Goal: Communication & Community: Participate in discussion

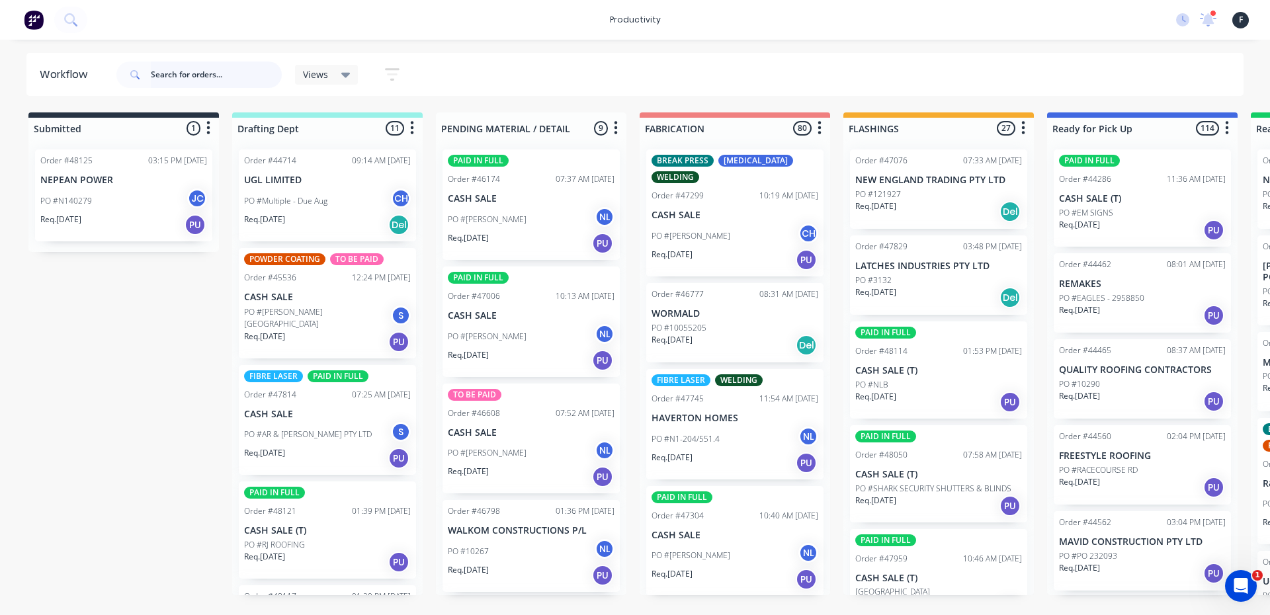
click at [198, 76] on input "text" at bounding box center [216, 75] width 131 height 26
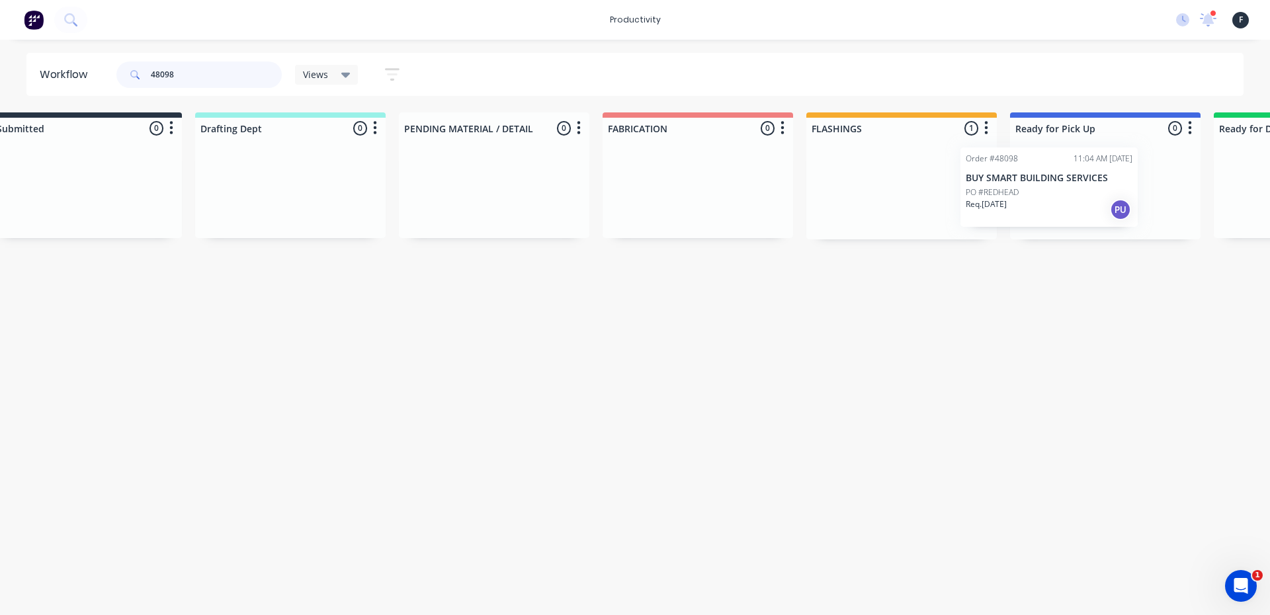
drag, startPoint x: 940, startPoint y: 223, endPoint x: 1056, endPoint y: 218, distance: 116.5
click at [1056, 218] on div "Submitted 0 Sort By Created date Required date Order number Customer name Most …" at bounding box center [1055, 175] width 2205 height 127
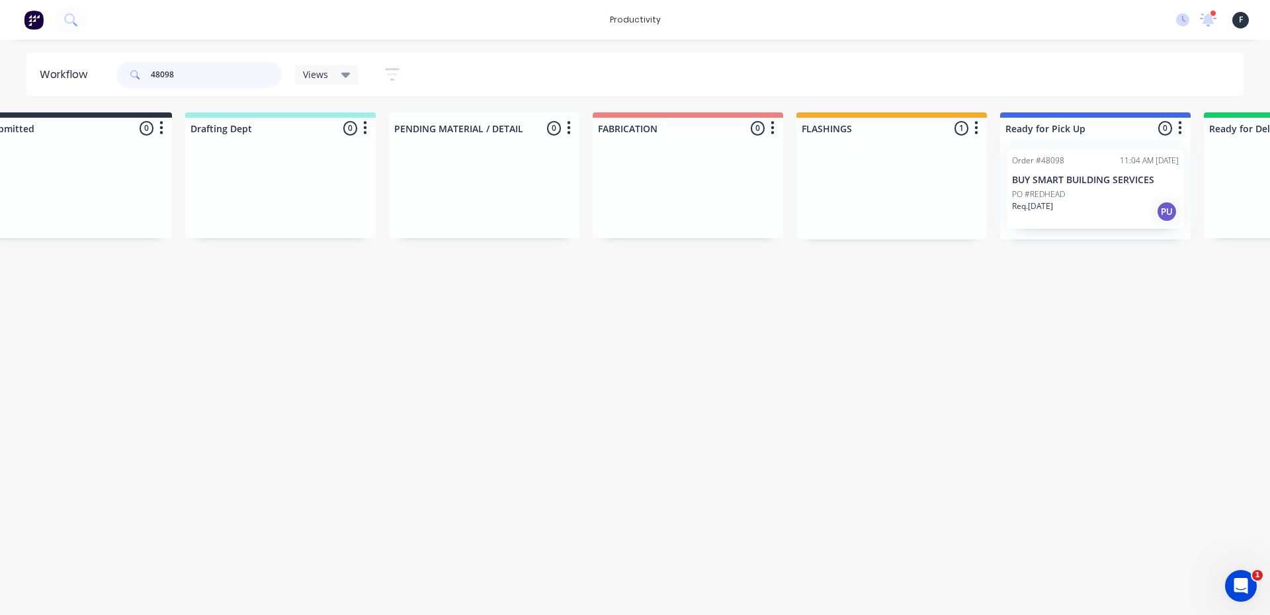
type input "48098"
click at [1077, 206] on div at bounding box center [1095, 189] width 190 height 101
click at [1080, 205] on div "Req. 26/09/25 PU" at bounding box center [1095, 211] width 167 height 22
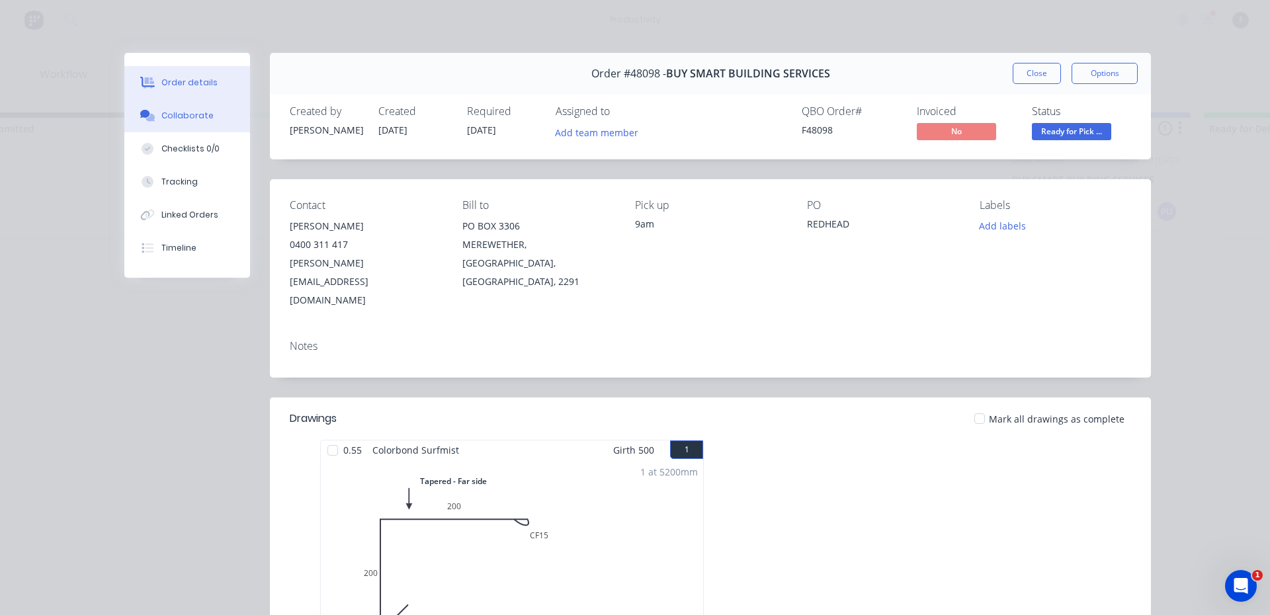
click at [220, 108] on button "Collaborate" at bounding box center [187, 115] width 126 height 33
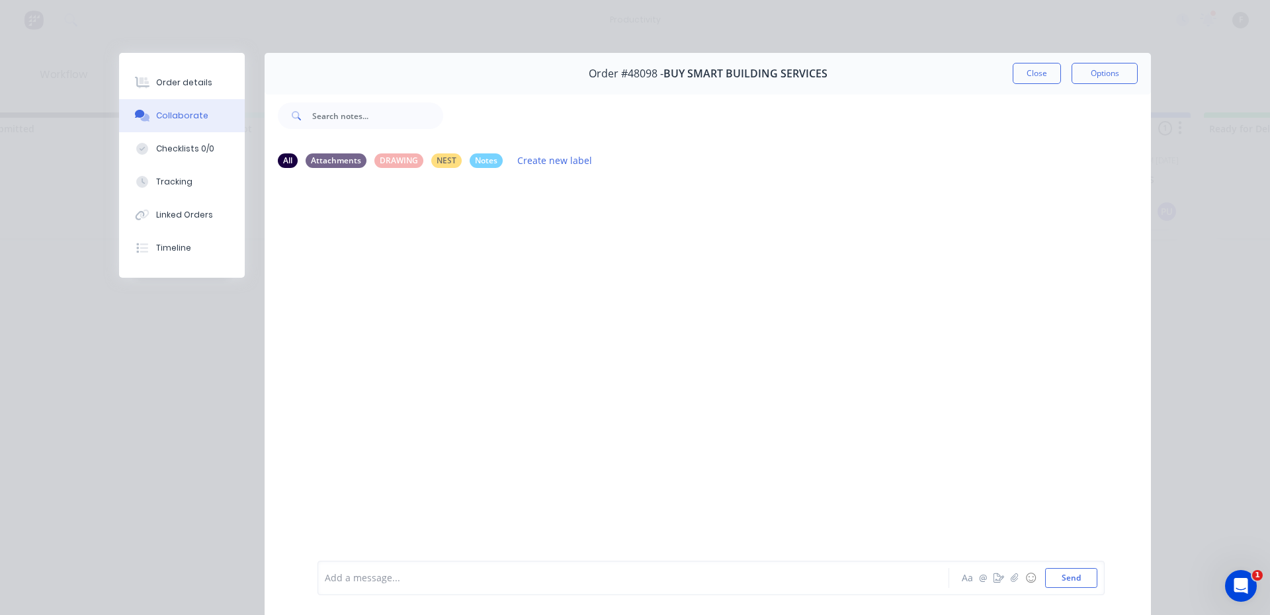
click at [522, 583] on div at bounding box center [614, 578] width 579 height 14
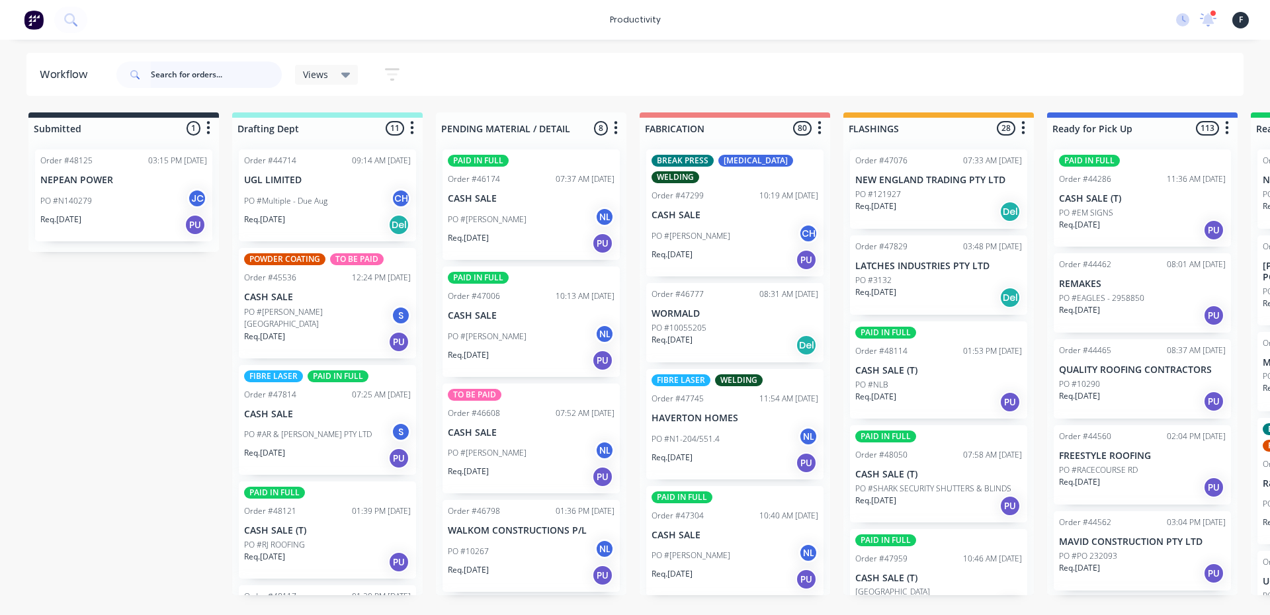
click at [196, 75] on input "text" at bounding box center [216, 75] width 131 height 26
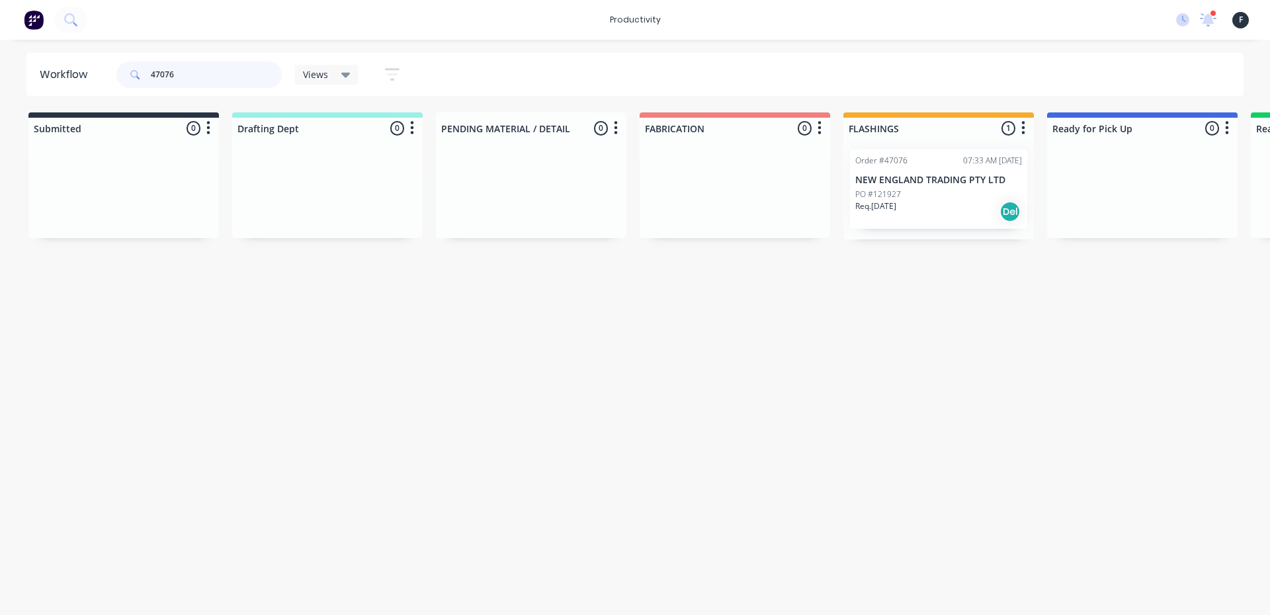
type input "47076"
click at [892, 219] on div "Req. 15/09/25 Del" at bounding box center [938, 211] width 167 height 22
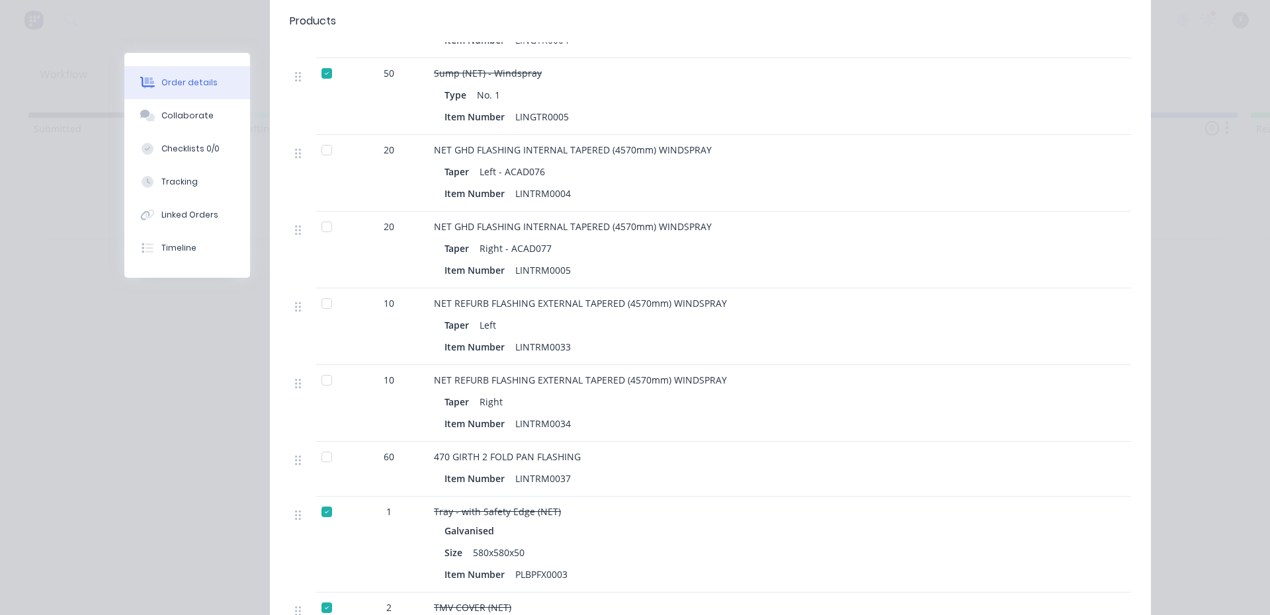
scroll to position [595, 0]
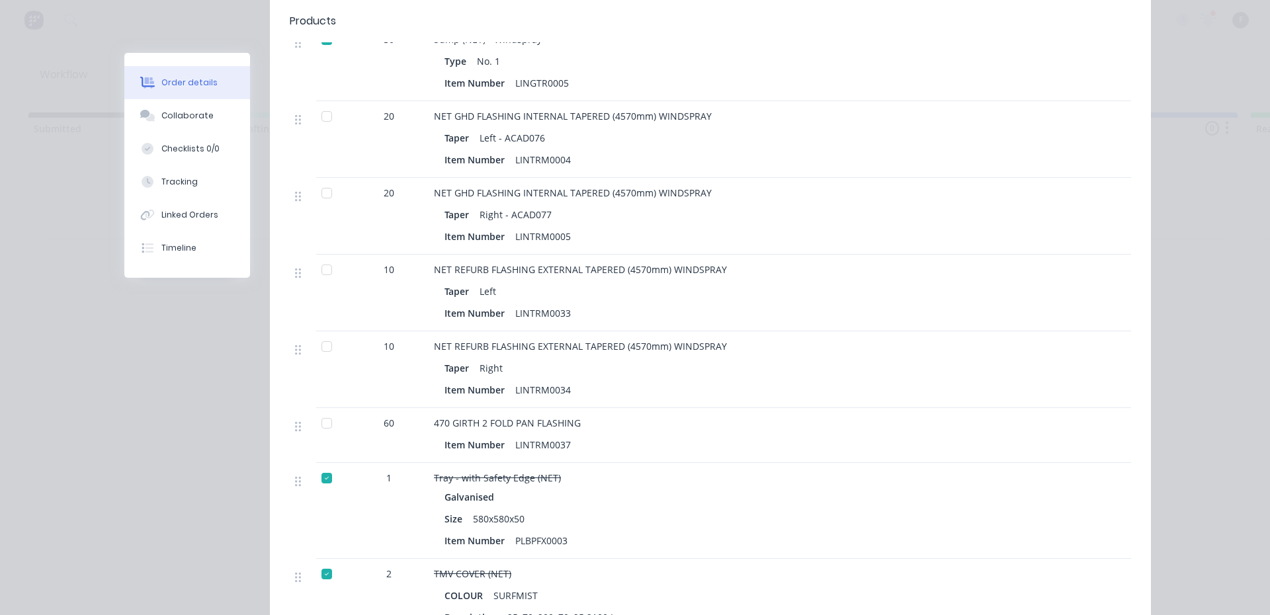
click at [325, 101] on div at bounding box center [332, 139] width 33 height 77
click at [325, 103] on div at bounding box center [326, 116] width 26 height 26
click at [325, 180] on div at bounding box center [326, 193] width 26 height 26
click at [327, 257] on div at bounding box center [326, 270] width 26 height 26
click at [327, 333] on div at bounding box center [326, 346] width 26 height 26
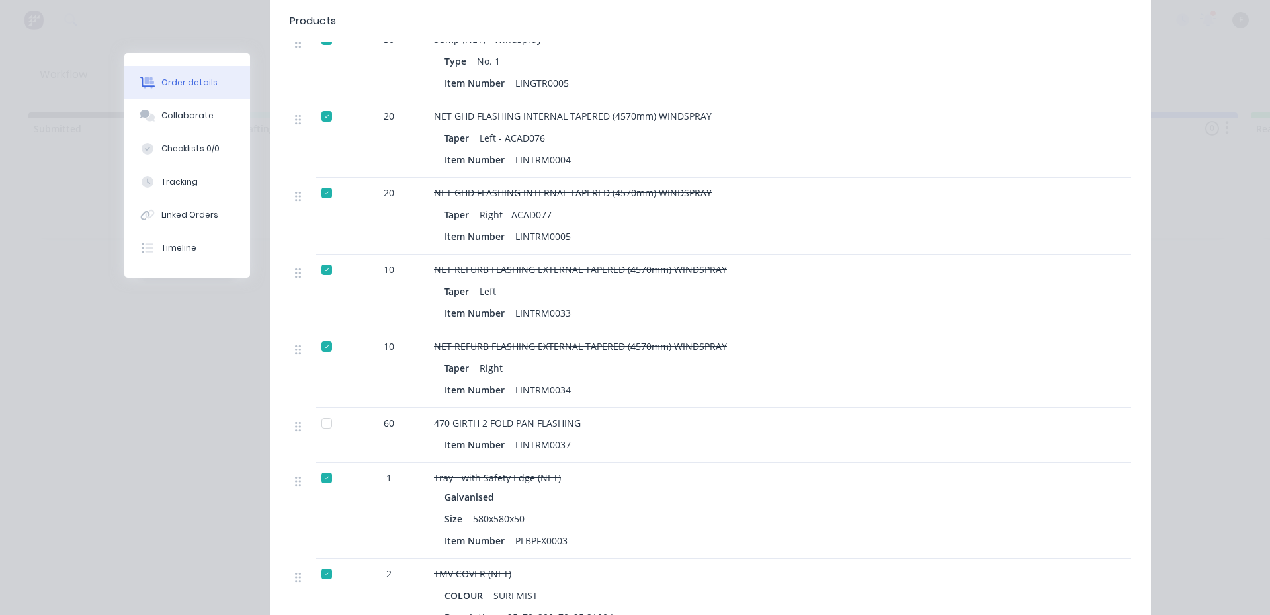
click at [320, 410] on div at bounding box center [326, 423] width 26 height 26
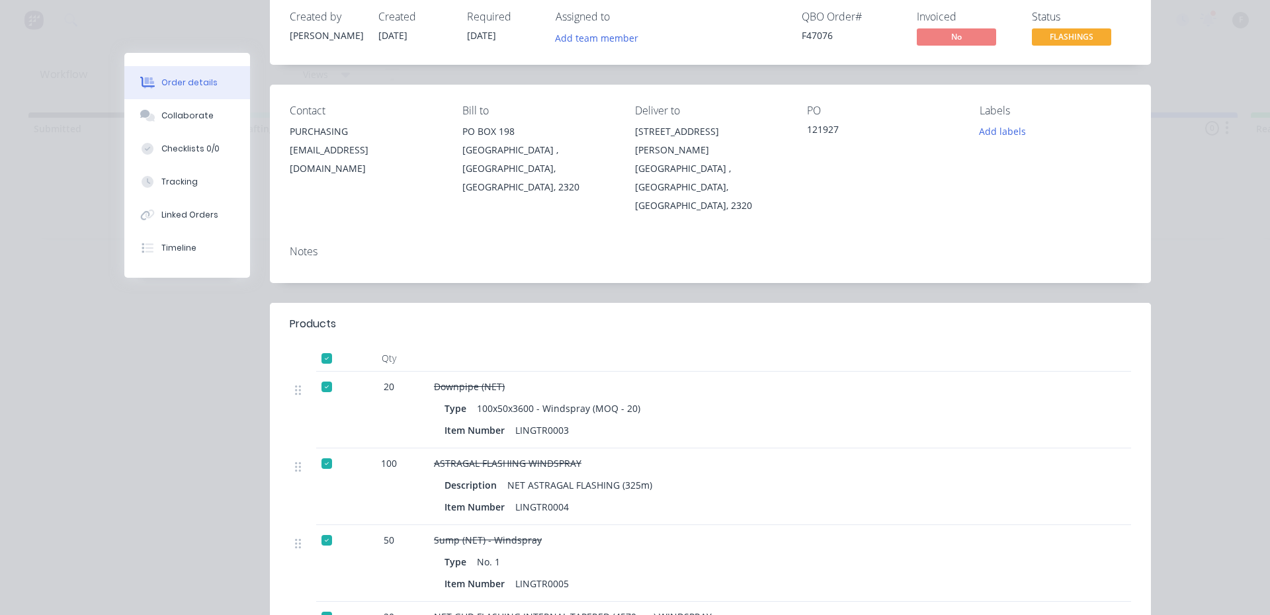
scroll to position [0, 0]
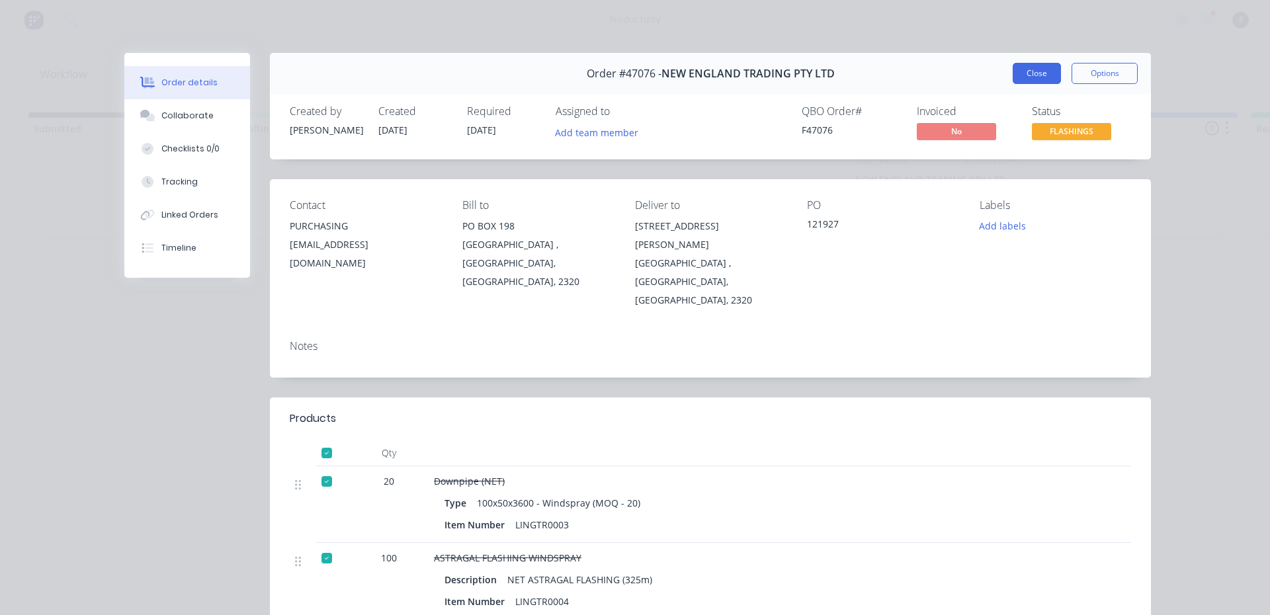
click at [1019, 73] on button "Close" at bounding box center [1036, 73] width 48 height 21
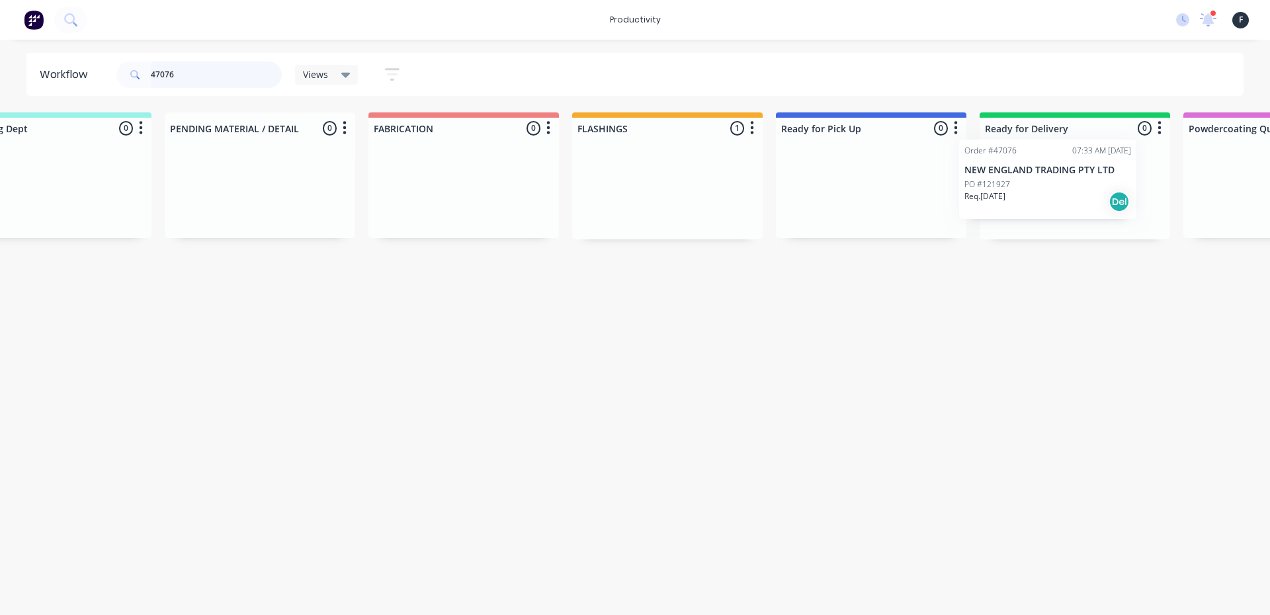
drag, startPoint x: 875, startPoint y: 212, endPoint x: 994, endPoint y: 200, distance: 119.7
click at [994, 200] on div "Submitted 0 Sort By Created date Required date Order number Customer name Most …" at bounding box center [821, 175] width 2205 height 127
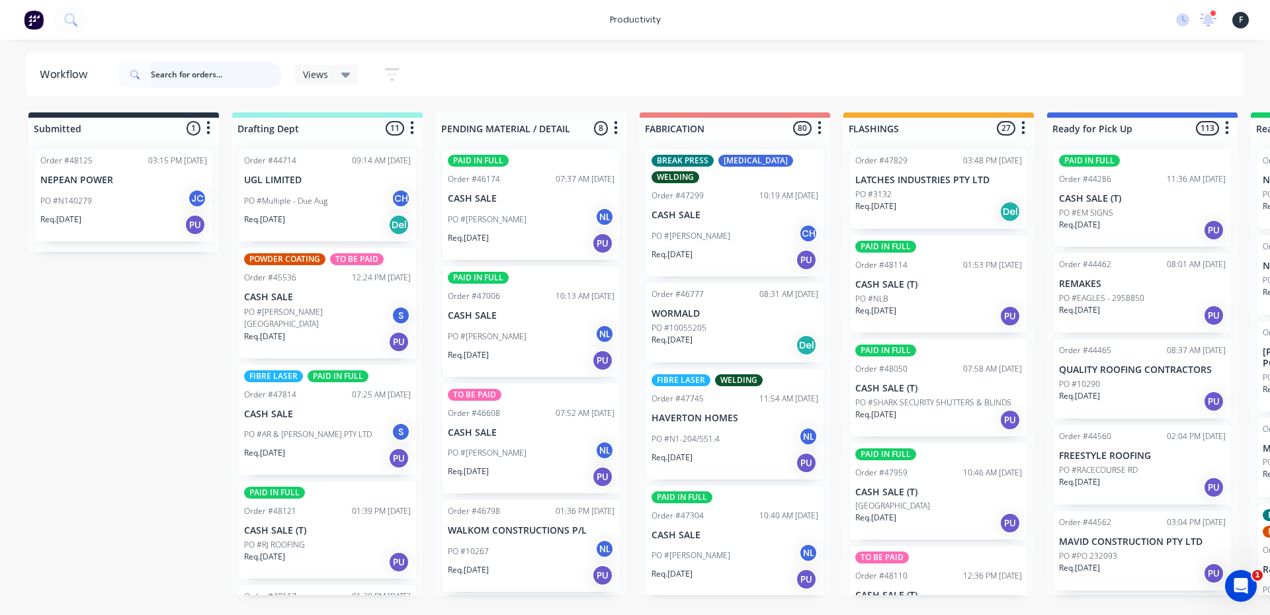
click at [192, 81] on input "text" at bounding box center [216, 75] width 131 height 26
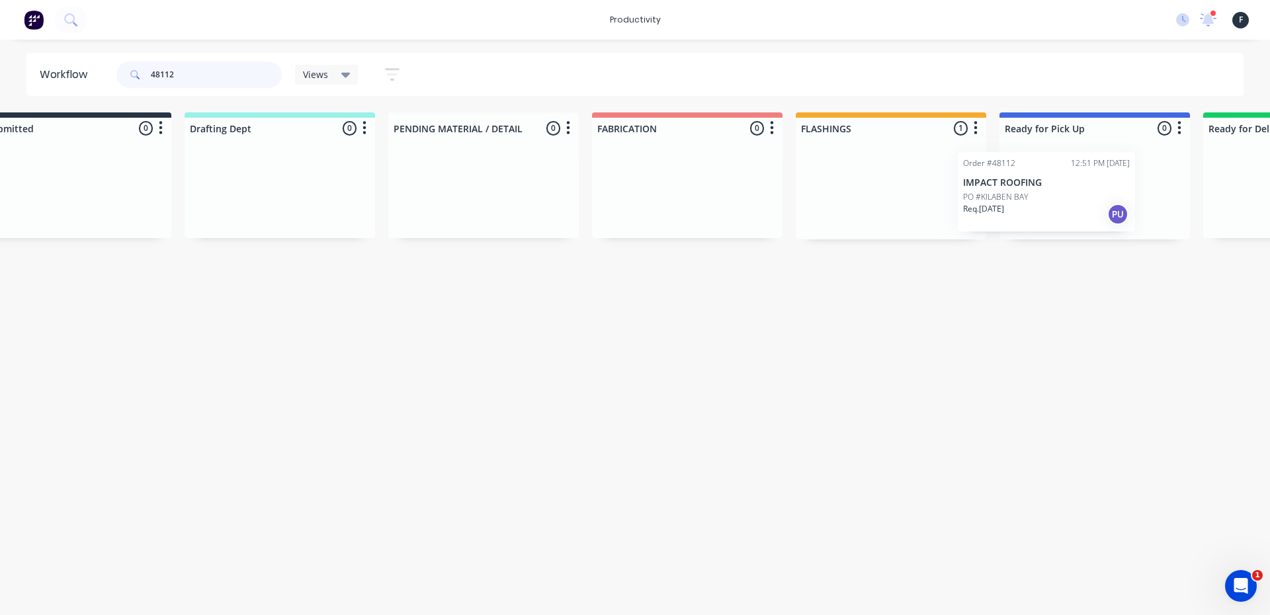
scroll to position [0, 58]
drag, startPoint x: 882, startPoint y: 191, endPoint x: 994, endPoint y: 194, distance: 112.5
click at [994, 194] on div "Submitted 0 Sort By Created date Required date Order number Customer name Most …" at bounding box center [1035, 175] width 2205 height 127
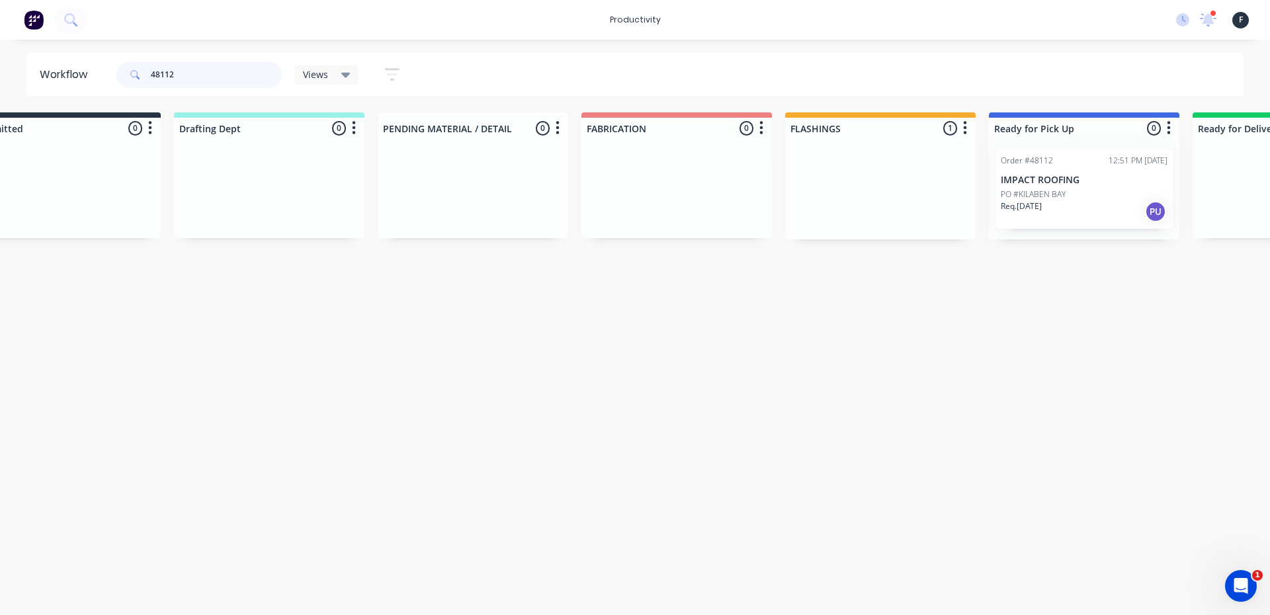
type input "48112"
click at [1026, 192] on div at bounding box center [1084, 189] width 190 height 101
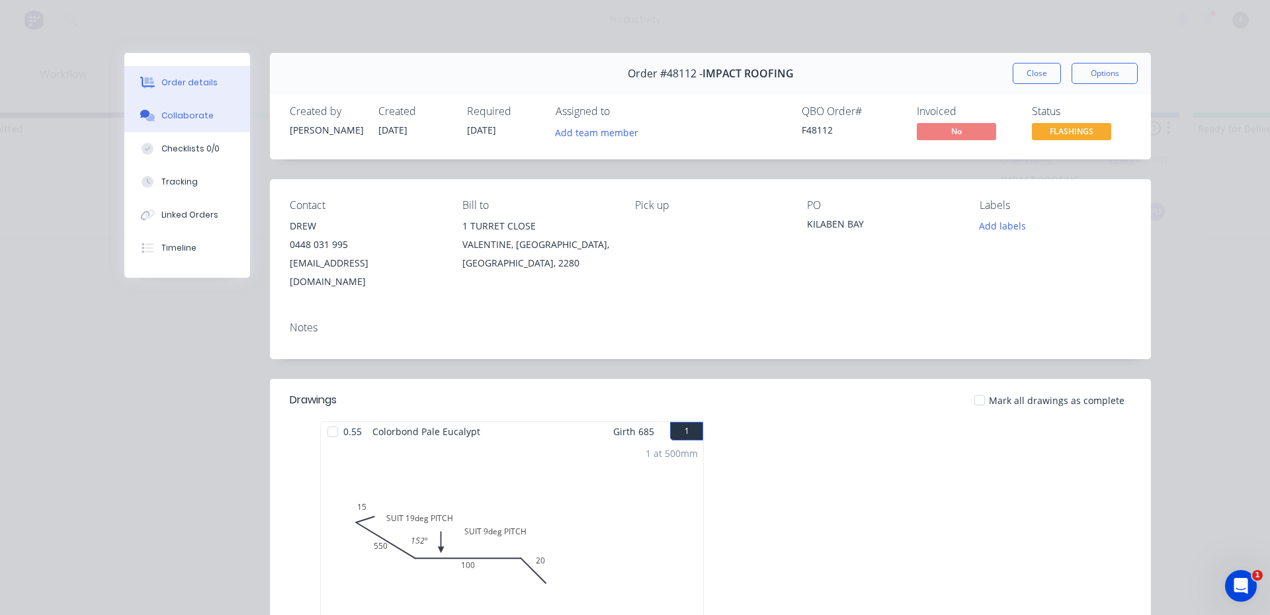
click at [171, 128] on button "Collaborate" at bounding box center [187, 115] width 126 height 33
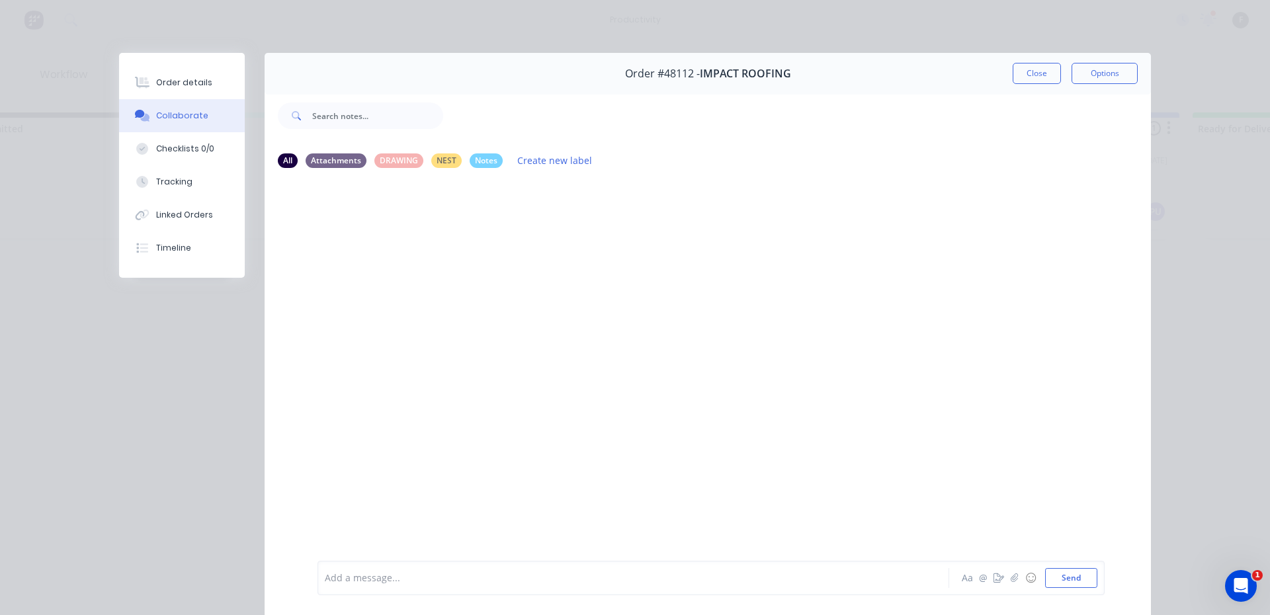
click at [362, 593] on div "Add a message... Aa @ ☺ Send" at bounding box center [710, 578] width 787 height 34
click at [352, 571] on div at bounding box center [614, 578] width 579 height 14
click at [1031, 68] on button "Close" at bounding box center [1036, 73] width 48 height 21
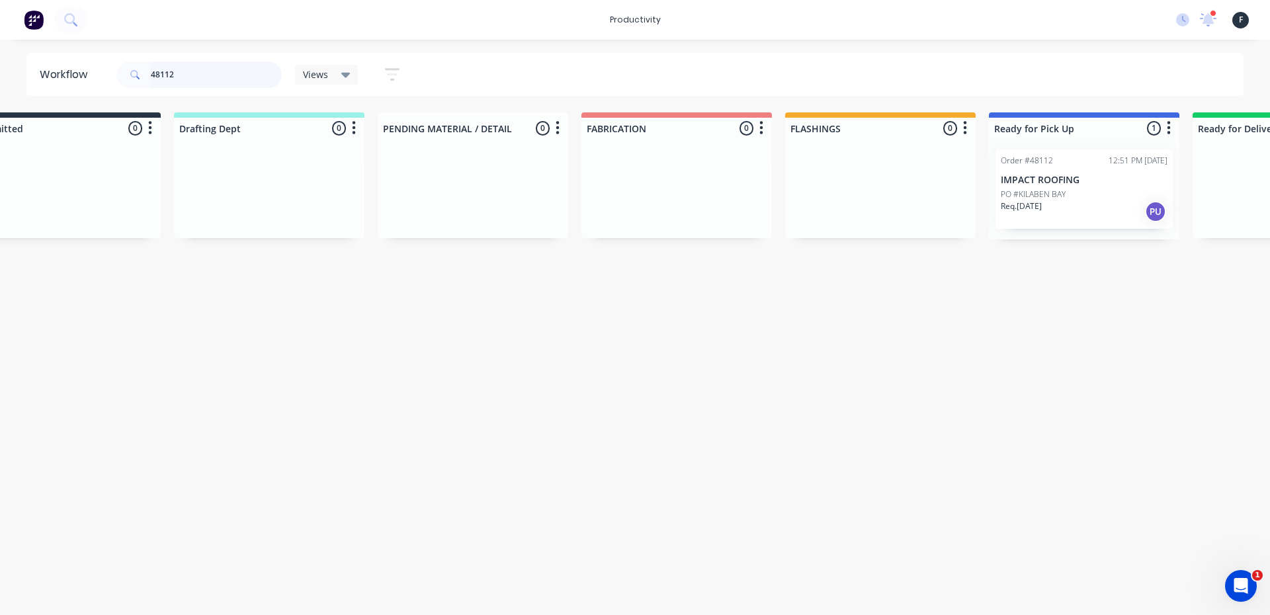
click at [213, 64] on input "48112" at bounding box center [216, 75] width 131 height 26
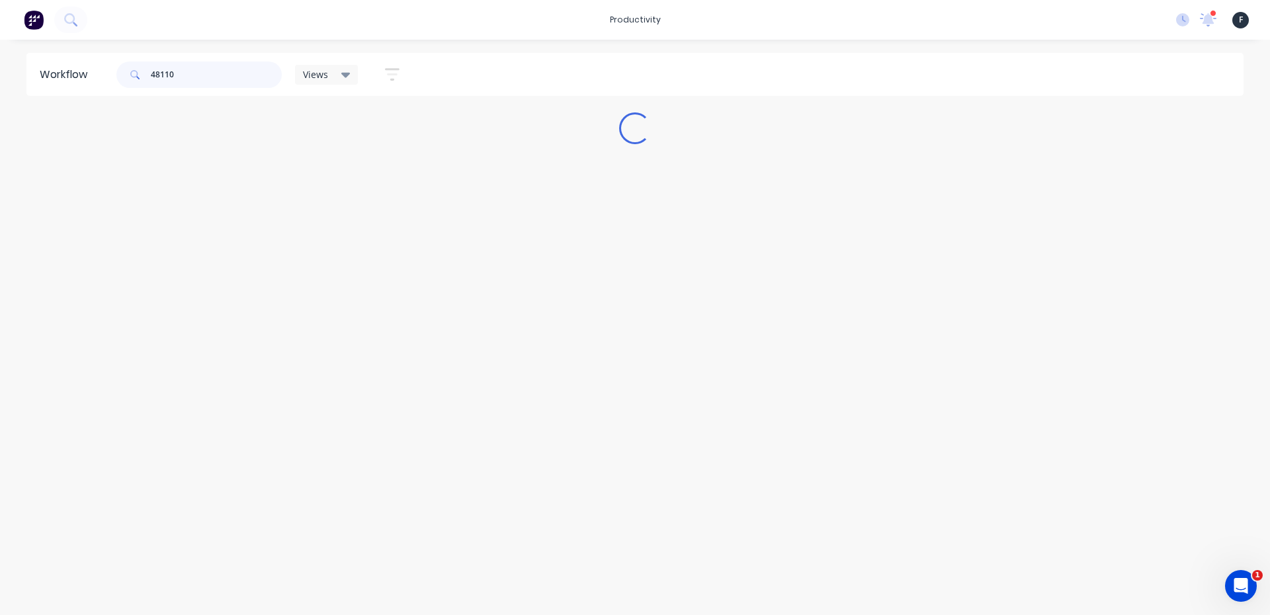
scroll to position [0, 0]
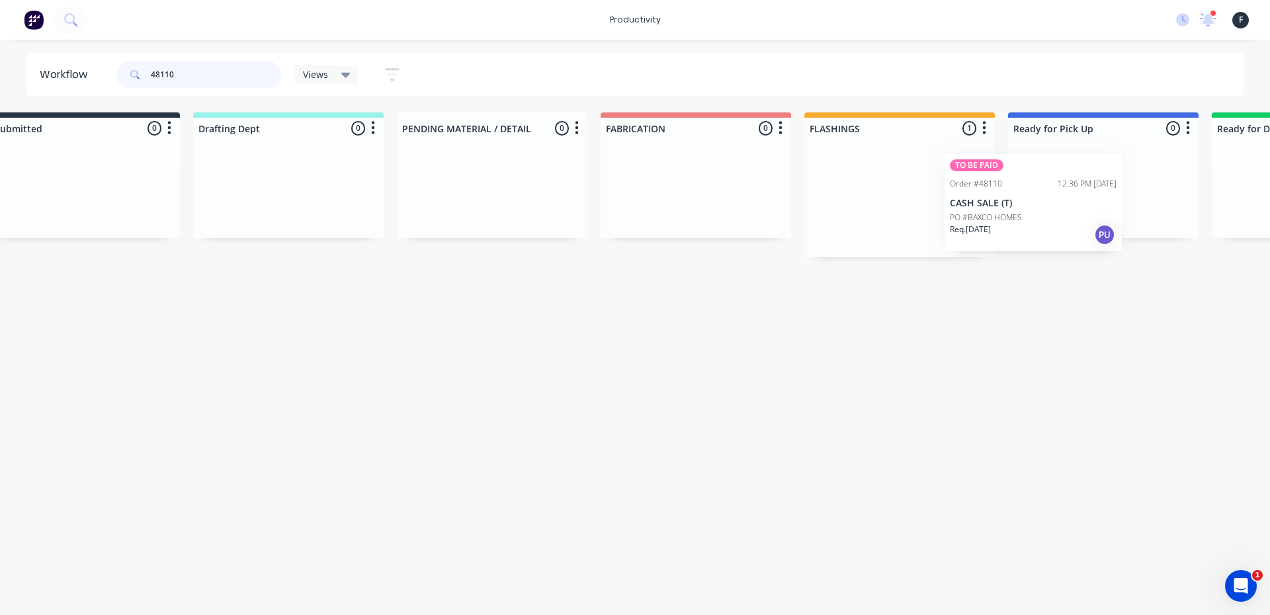
drag, startPoint x: 887, startPoint y: 208, endPoint x: 1026, endPoint y: 214, distance: 139.0
click at [1026, 214] on div "Submitted 0 Sort By Created date Required date Order number Customer name Most …" at bounding box center [1053, 184] width 2205 height 145
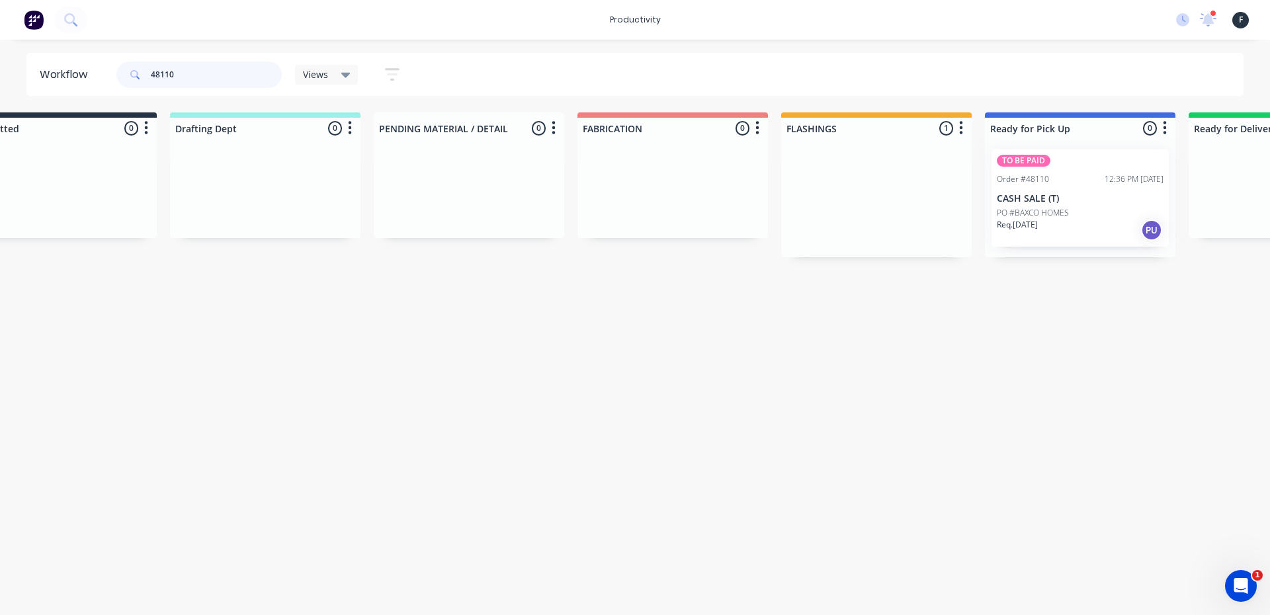
type input "48110"
click at [1073, 204] on div at bounding box center [1080, 198] width 190 height 118
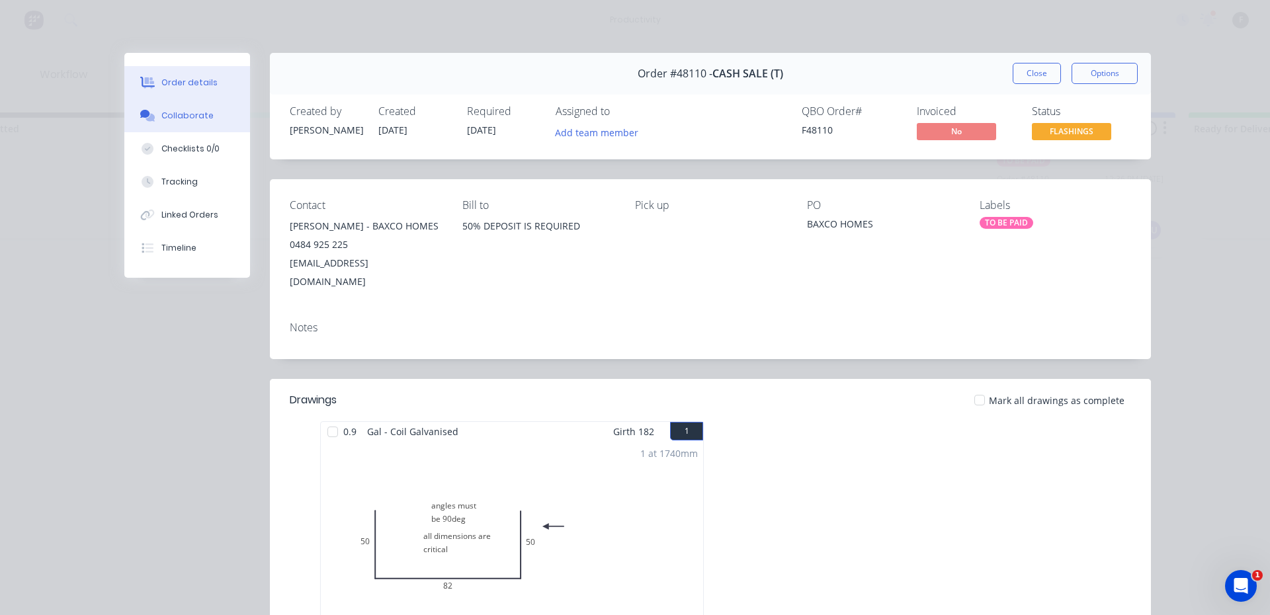
click at [180, 124] on button "Collaborate" at bounding box center [187, 115] width 126 height 33
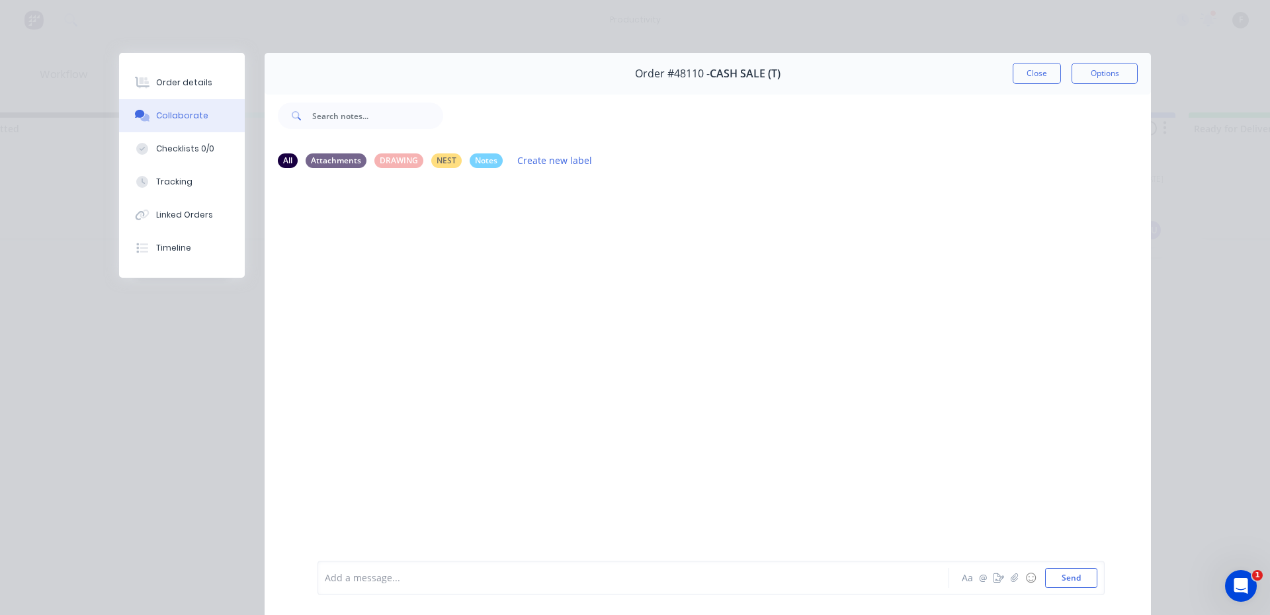
click at [413, 578] on div at bounding box center [614, 578] width 579 height 14
click at [1038, 72] on button "Close" at bounding box center [1036, 73] width 48 height 21
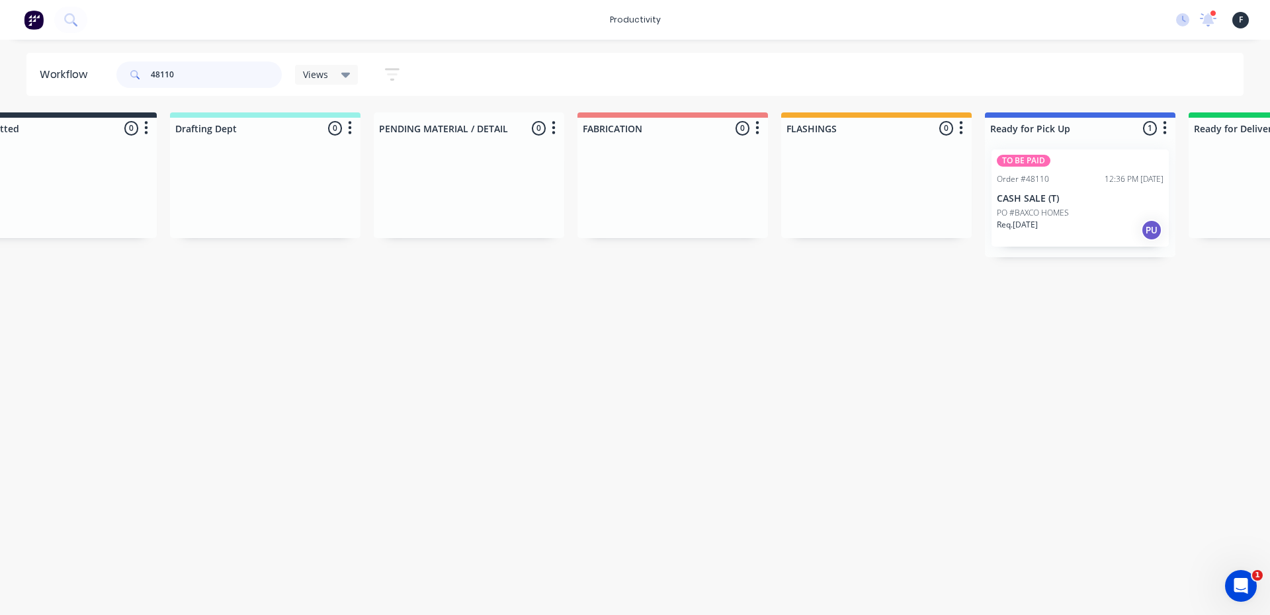
click at [189, 73] on input "48110" at bounding box center [216, 75] width 131 height 26
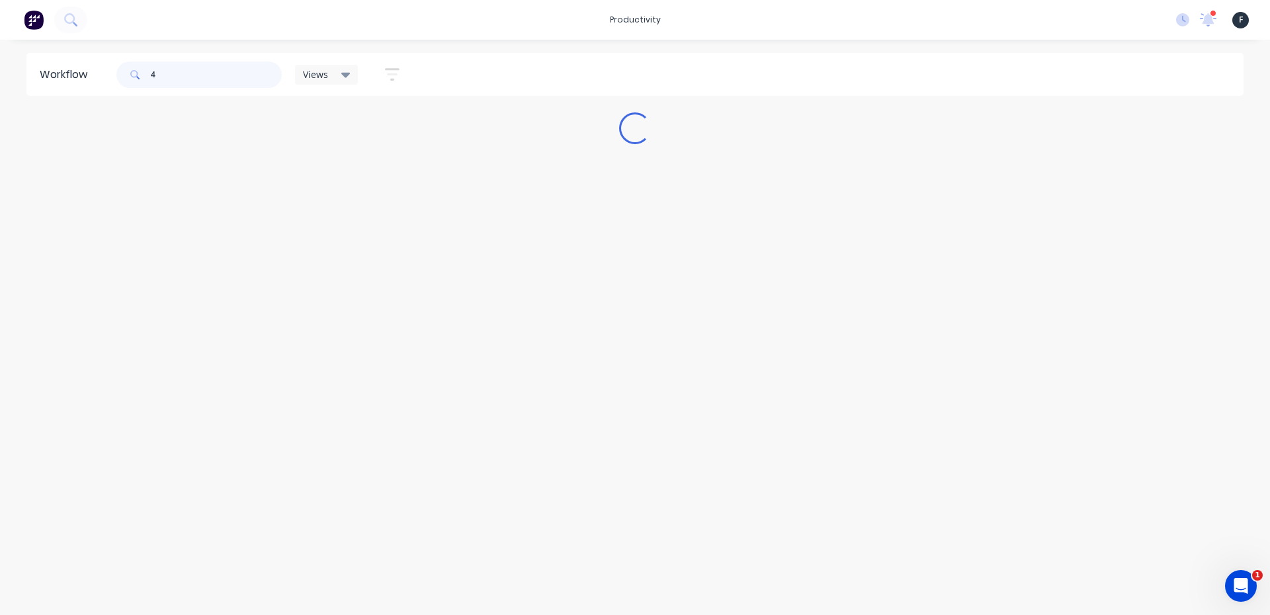
scroll to position [0, 0]
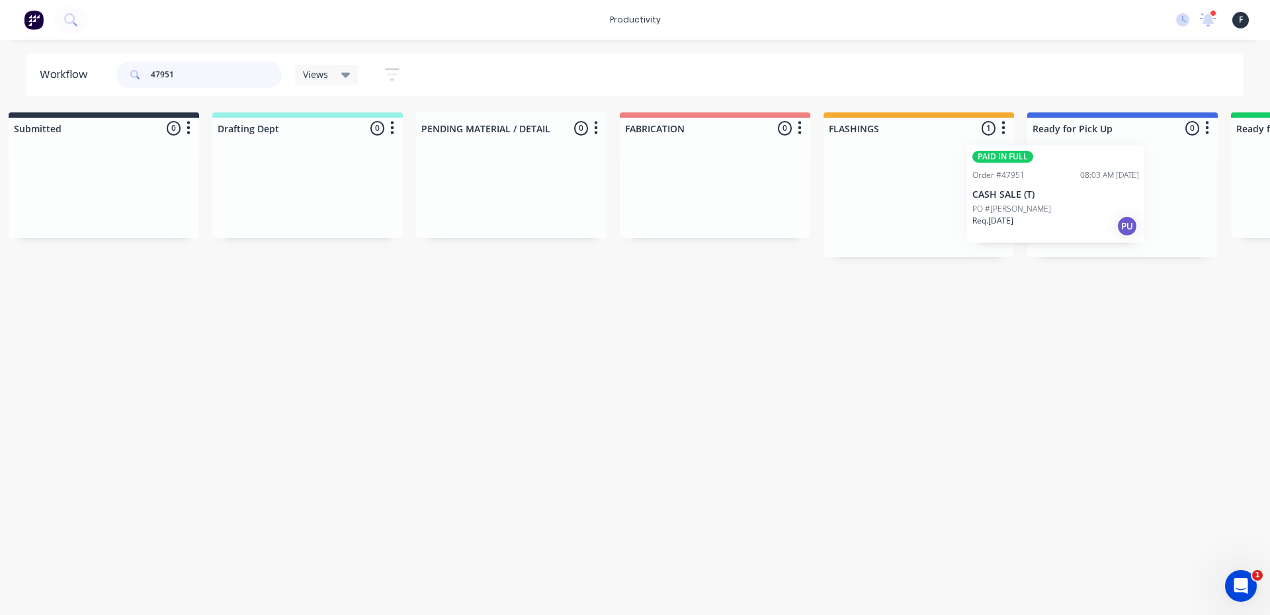
drag, startPoint x: 964, startPoint y: 229, endPoint x: 1094, endPoint y: 221, distance: 130.5
click at [1087, 224] on div "Submitted 0 Sort By Created date Required date Order number Customer name Most …" at bounding box center [1072, 184] width 2205 height 145
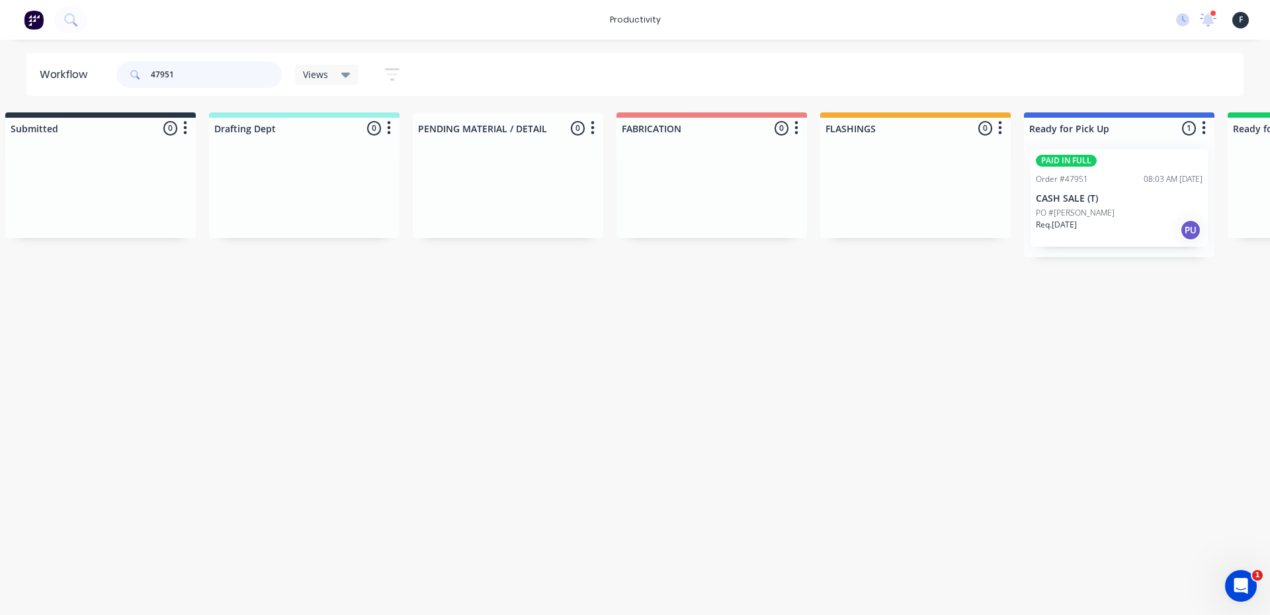
type input "47951"
click at [1102, 217] on div "PO #[PERSON_NAME]" at bounding box center [1119, 213] width 167 height 12
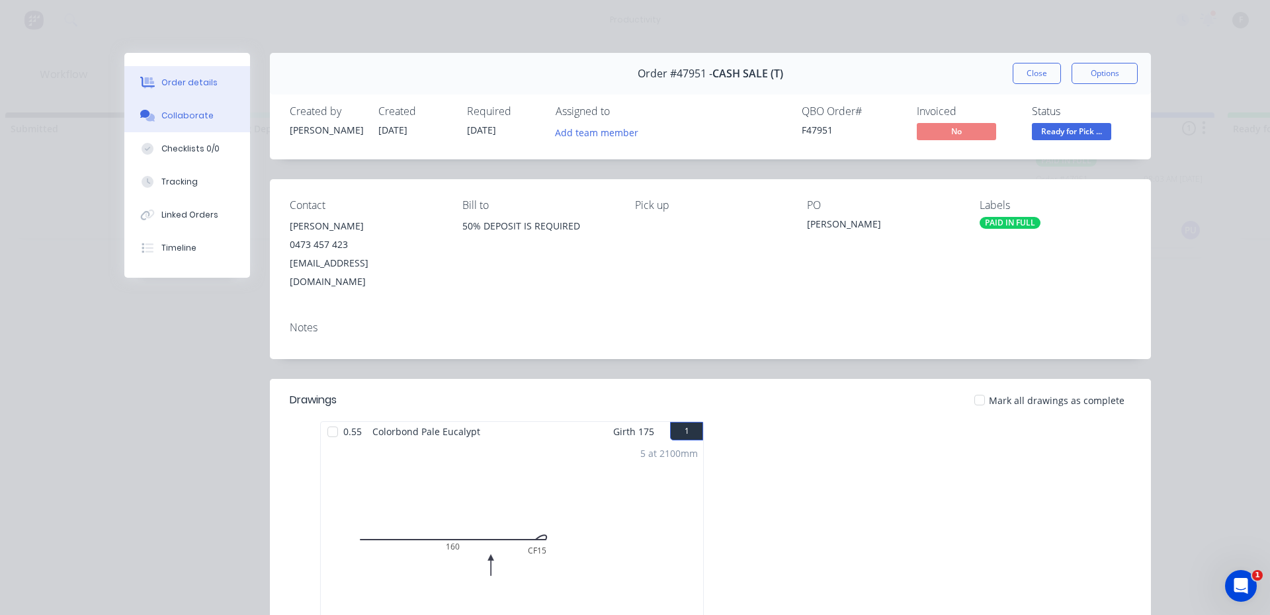
click at [189, 122] on button "Collaborate" at bounding box center [187, 115] width 126 height 33
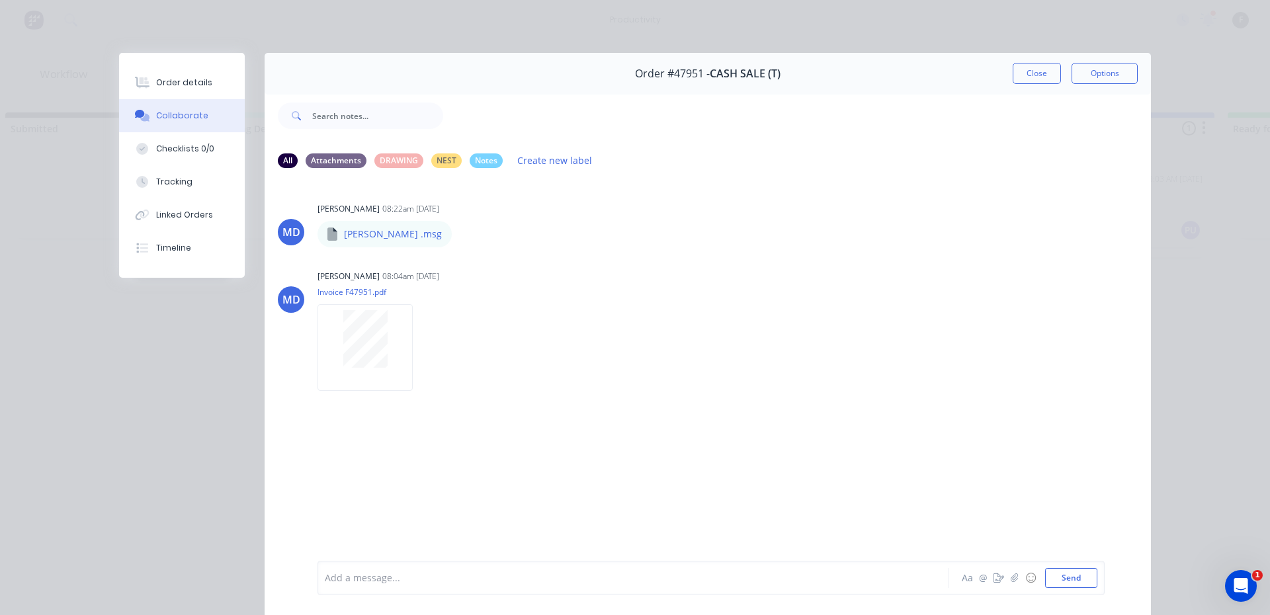
click at [344, 579] on div at bounding box center [614, 578] width 579 height 14
click at [1028, 83] on button "Close" at bounding box center [1036, 73] width 48 height 21
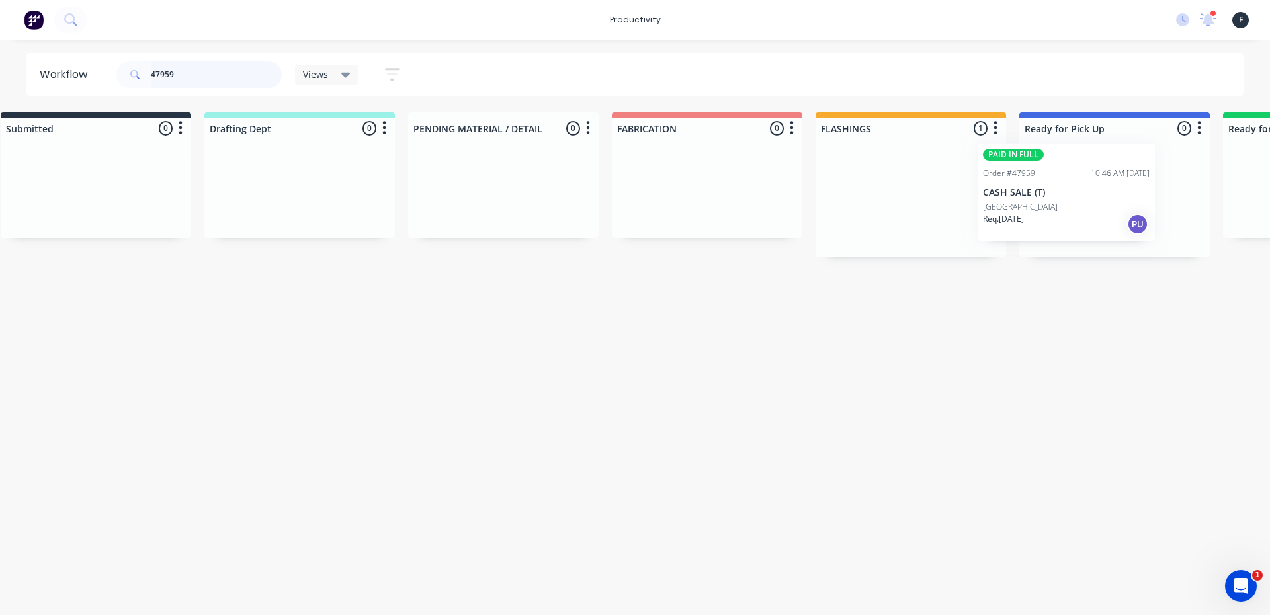
scroll to position [0, 69]
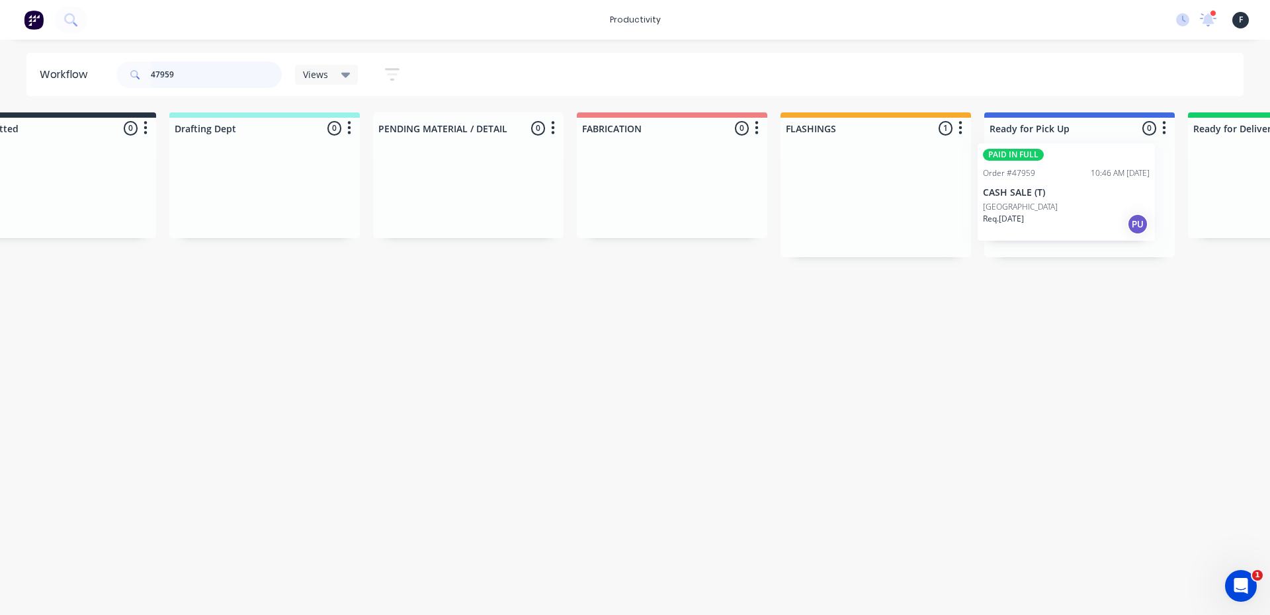
drag, startPoint x: 919, startPoint y: 210, endPoint x: 1061, endPoint y: 202, distance: 142.4
click at [1061, 202] on div "Submitted 0 Sort By Created date Required date Order number Customer name Most …" at bounding box center [1029, 184] width 2205 height 145
type input "47959"
click at [1061, 202] on div at bounding box center [1073, 198] width 190 height 118
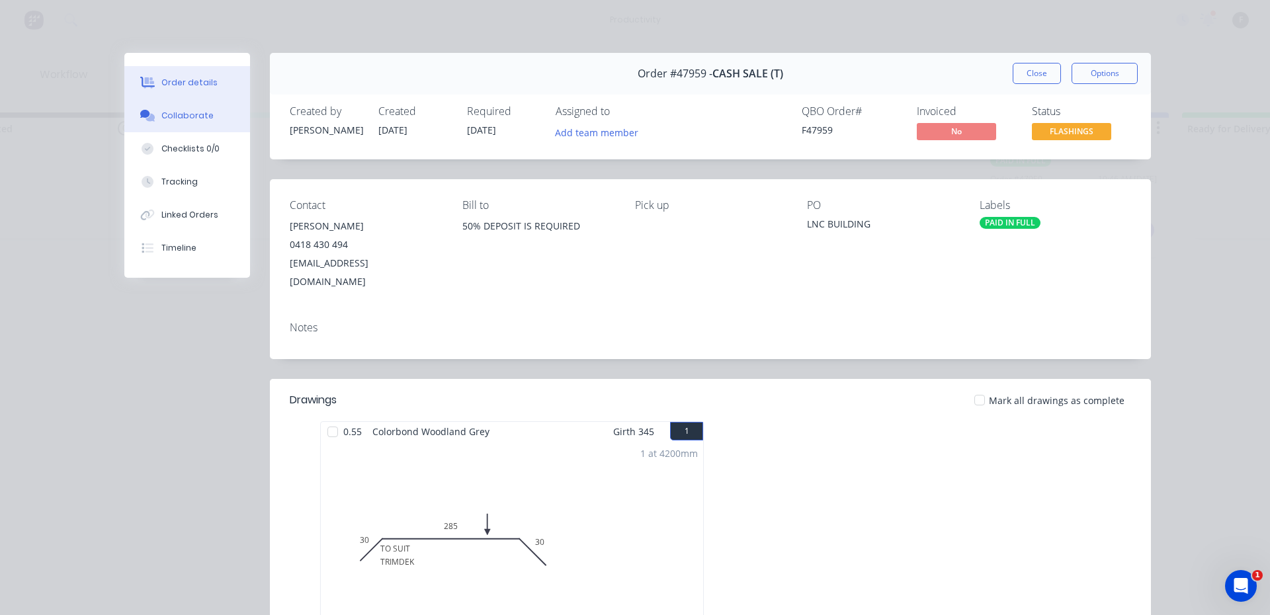
click at [189, 114] on div "Collaborate" at bounding box center [187, 116] width 52 height 12
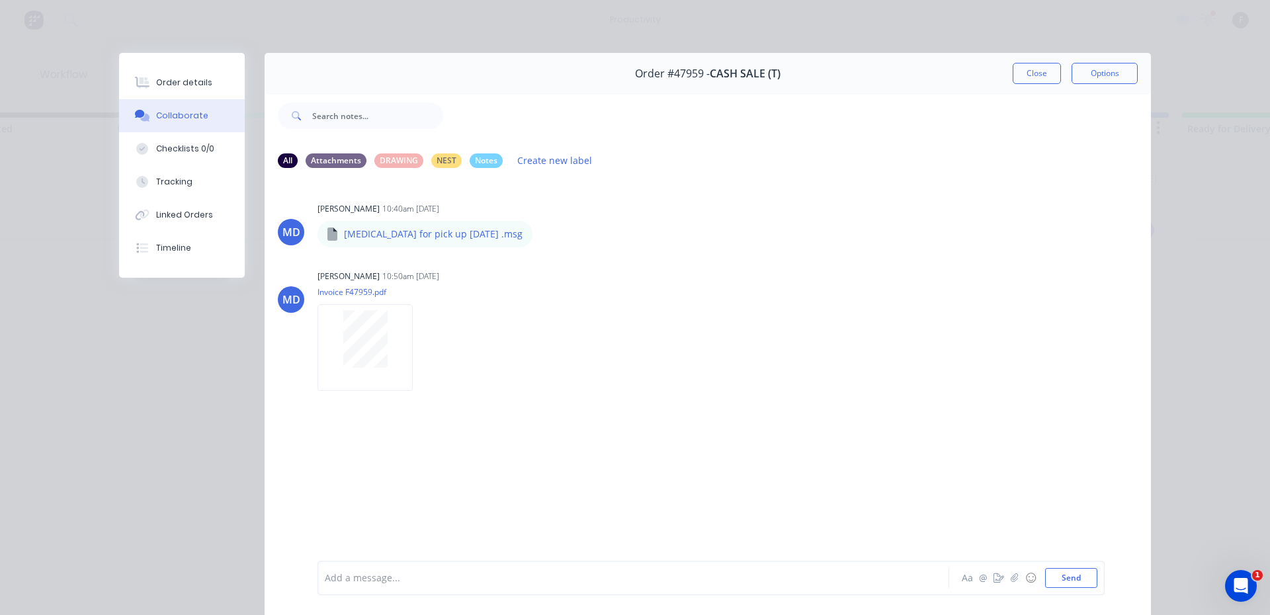
click at [371, 585] on div at bounding box center [614, 578] width 579 height 14
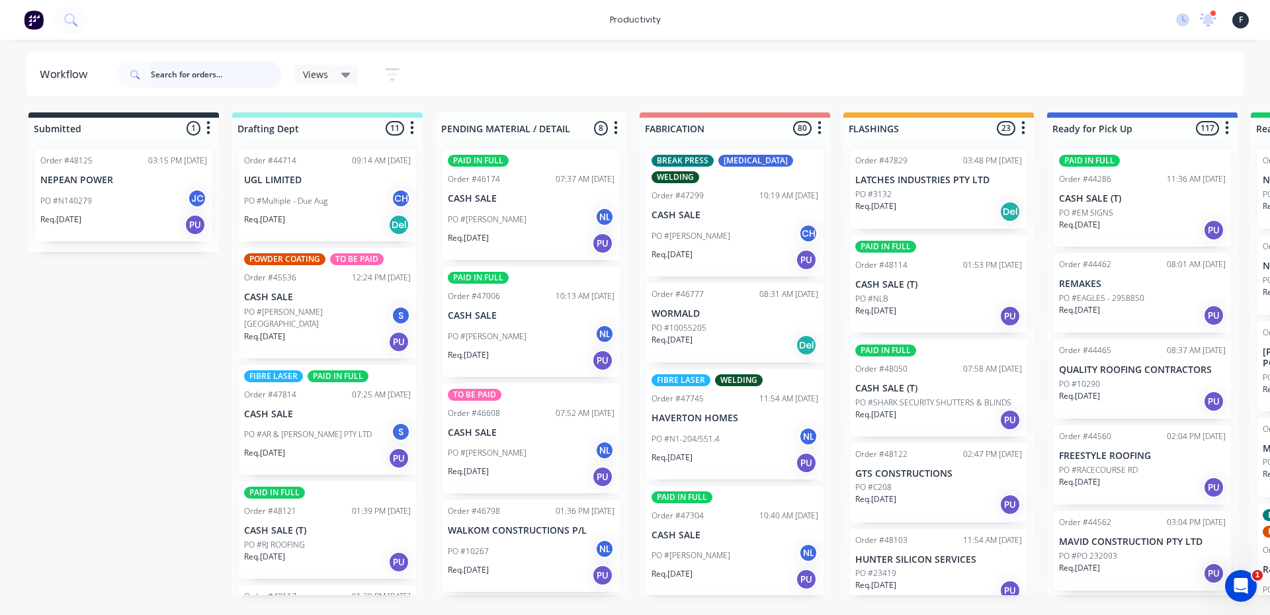
click at [200, 78] on input "text" at bounding box center [216, 75] width 131 height 26
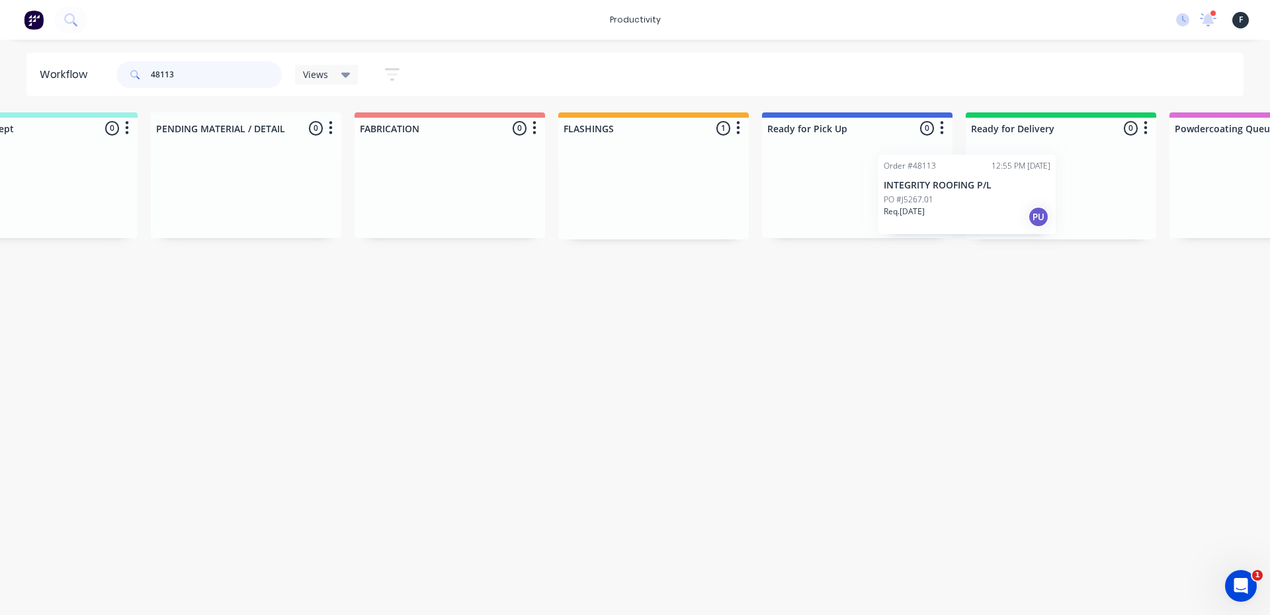
scroll to position [0, 287]
drag, startPoint x: 1089, startPoint y: 194, endPoint x: 847, endPoint y: 202, distance: 241.5
click at [847, 202] on div "Submitted 0 Sort By Created date Required date Order number Customer name Most …" at bounding box center [805, 175] width 2205 height 127
type input "48113"
click at [846, 196] on div "PO #J5267.01" at bounding box center [855, 194] width 167 height 12
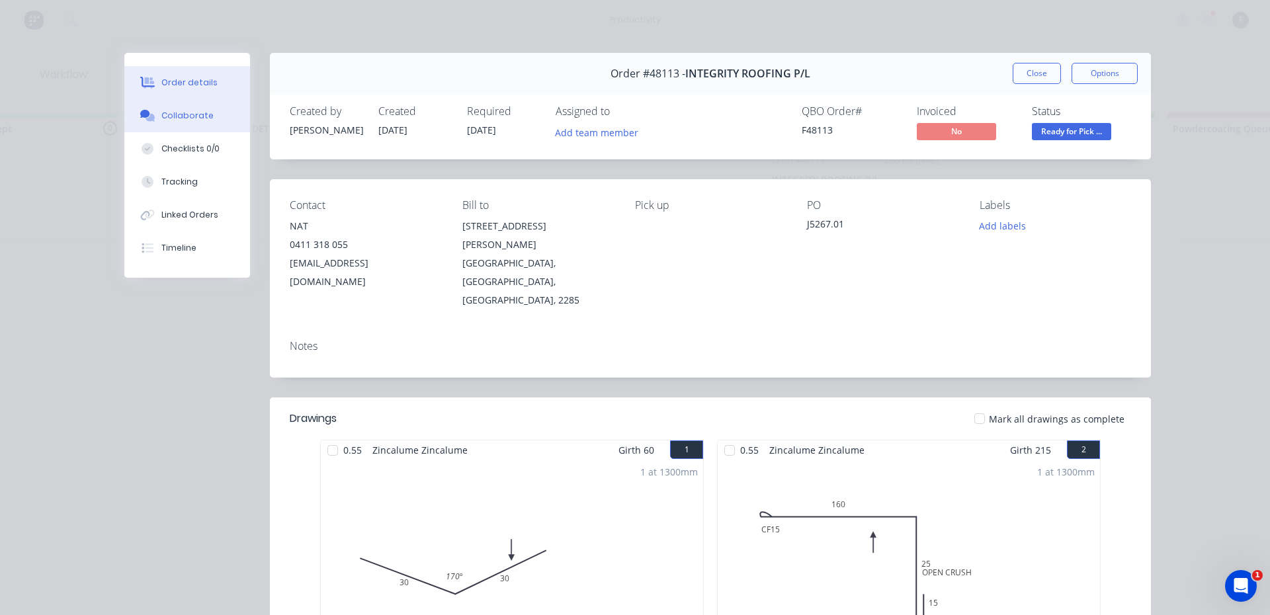
click at [177, 108] on button "Collaborate" at bounding box center [187, 115] width 126 height 33
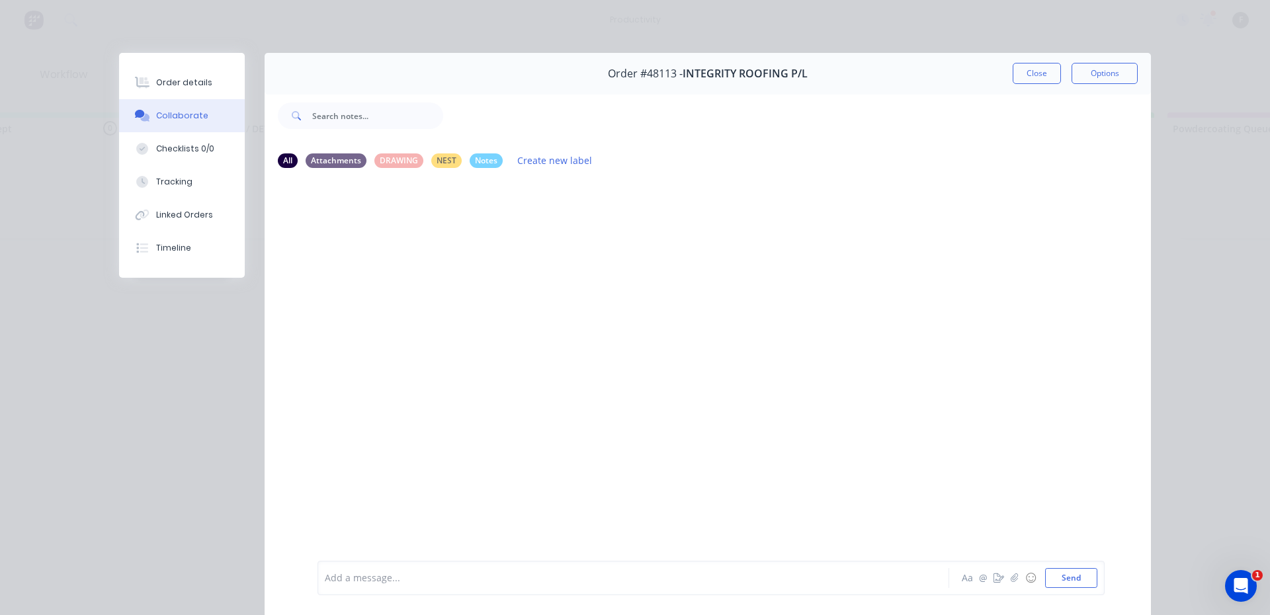
click at [489, 577] on div at bounding box center [614, 578] width 579 height 14
